Goal: Find specific page/section: Find specific page/section

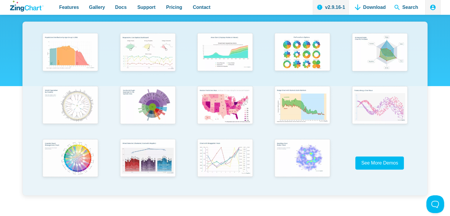
scroll to position [118, 0]
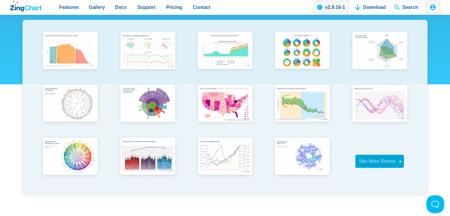
click at [364, 160] on span "See More Demos" at bounding box center [377, 161] width 37 height 5
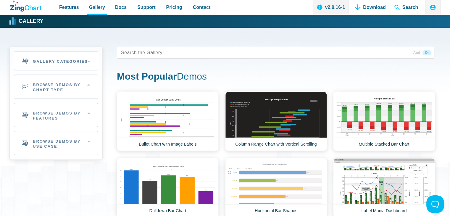
click at [37, 6] on icon "ZingChart Logo. Click to return to the homepage" at bounding box center [26, 6] width 33 height 11
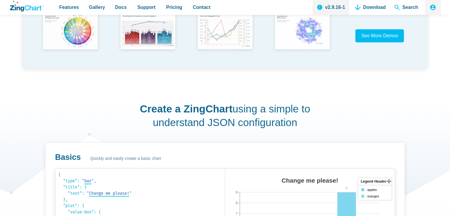
scroll to position [266, 0]
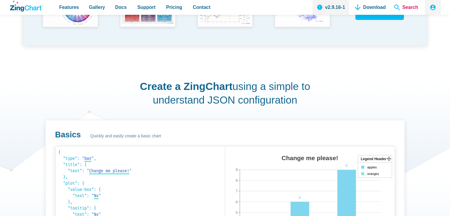
click at [405, 7] on span "Search" at bounding box center [406, 7] width 29 height 15
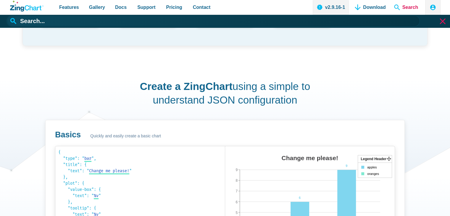
click at [396, 6] on span "Search" at bounding box center [406, 7] width 29 height 15
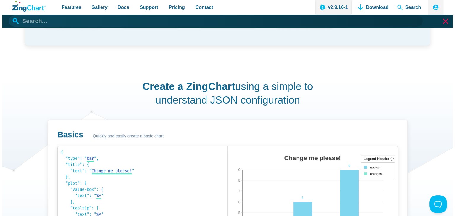
scroll to position [0, 0]
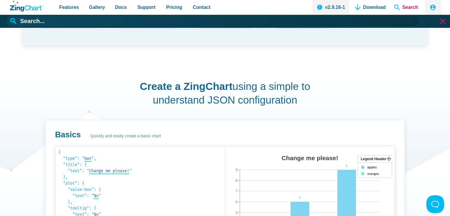
click at [403, 6] on span "Search" at bounding box center [406, 7] width 29 height 15
click at [218, 24] on input "App Header" at bounding box center [222, 20] width 431 height 11
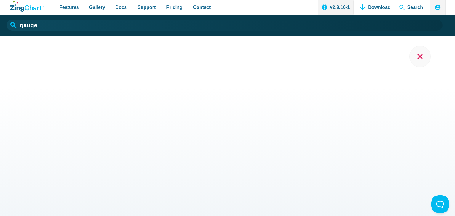
type input "gauge"
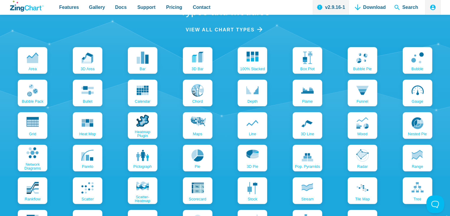
scroll to position [651, 0]
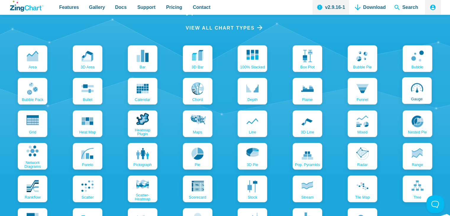
click at [419, 87] on icon "App Content" at bounding box center [417, 88] width 12 height 12
